Goal: Task Accomplishment & Management: Manage account settings

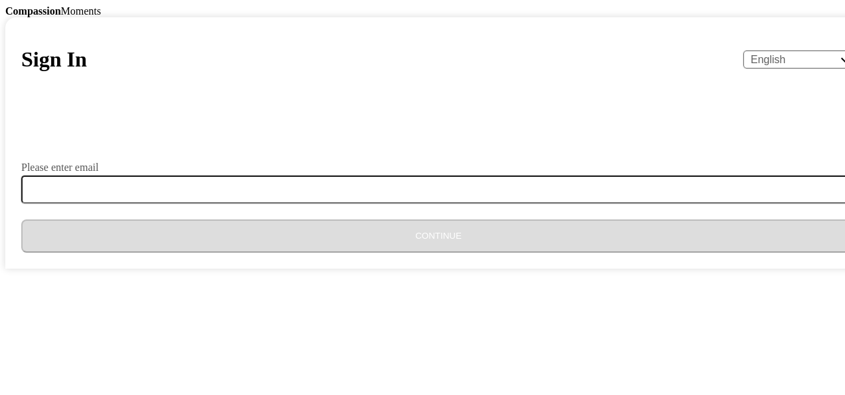
type input "[EMAIL_ADDRESS][DOMAIN_NAME]"
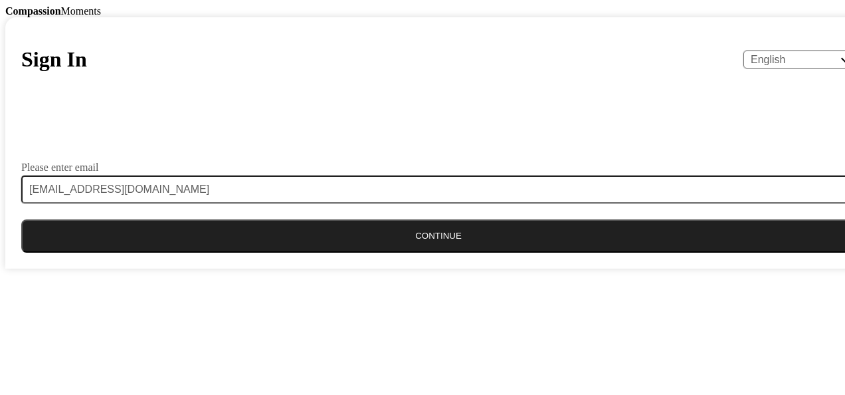
click at [453, 252] on button "Continue" at bounding box center [438, 235] width 835 height 33
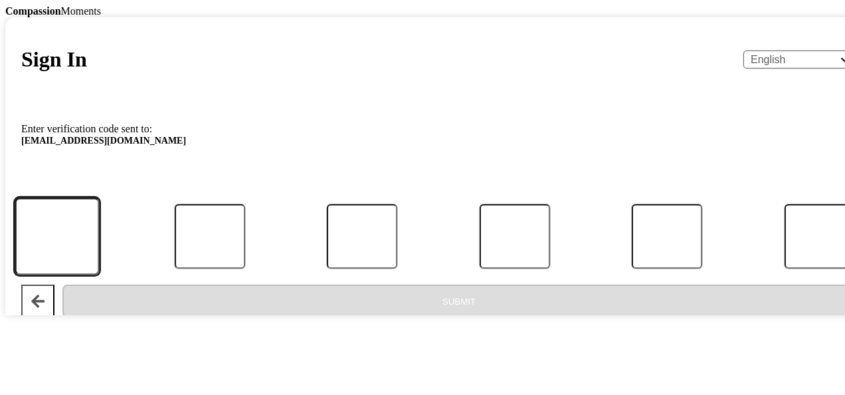
click at [99, 275] on input "Code" at bounding box center [57, 236] width 84 height 78
type input "7"
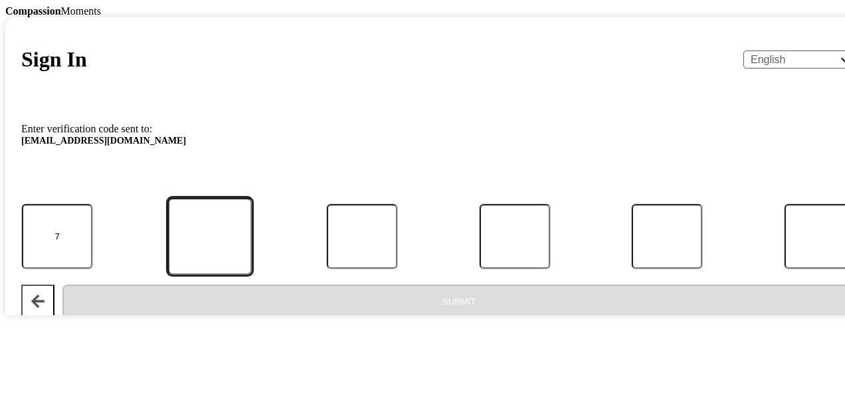
type input "3"
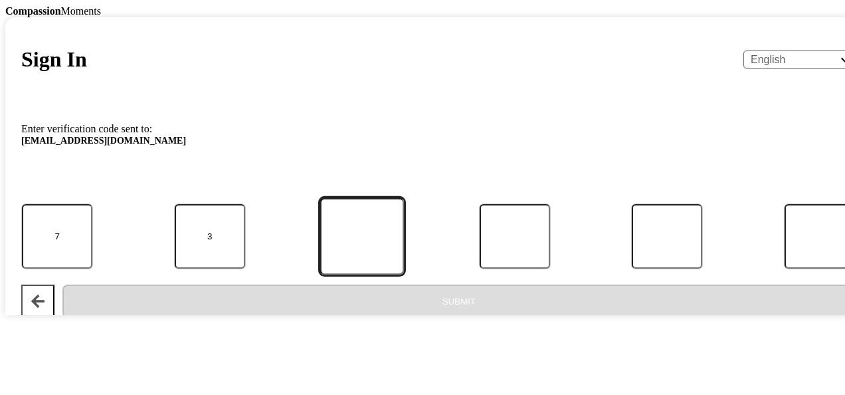
type input "2"
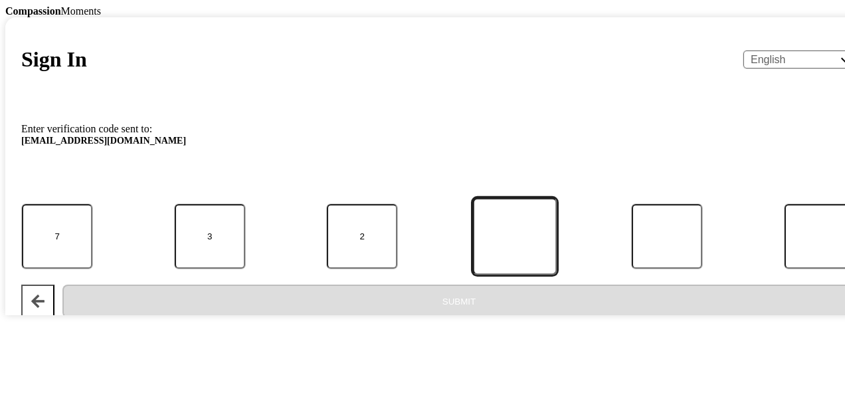
type input "4"
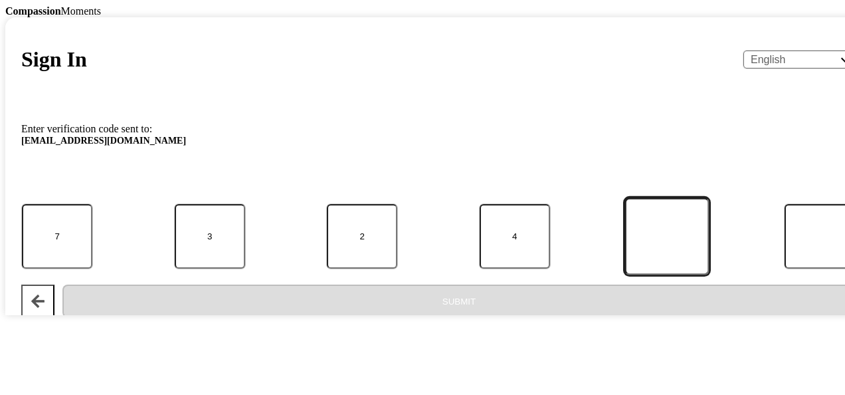
type input "1"
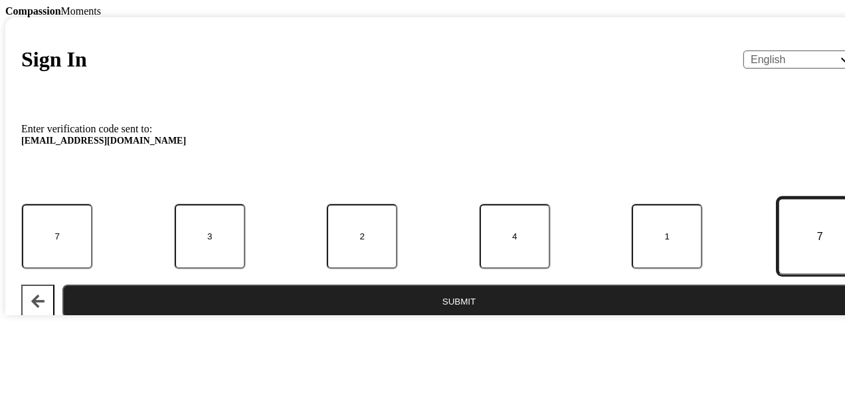
type input "7"
click at [411, 318] on button "Submit" at bounding box center [458, 300] width 793 height 33
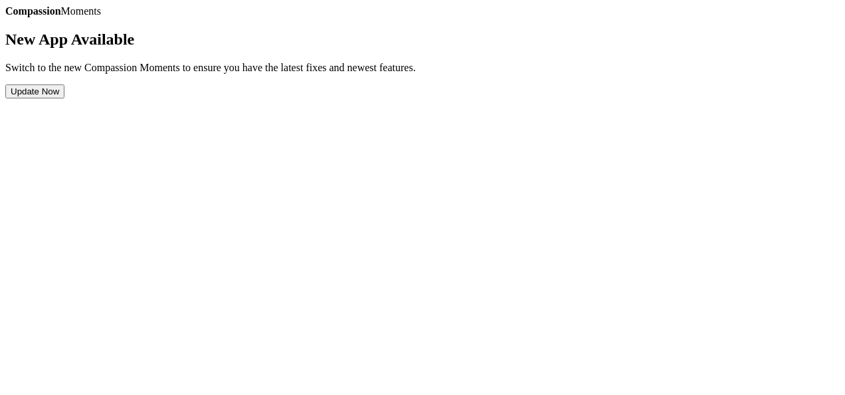
click at [64, 98] on button "Update Now" at bounding box center [34, 91] width 59 height 14
